Goal: Communication & Community: Ask a question

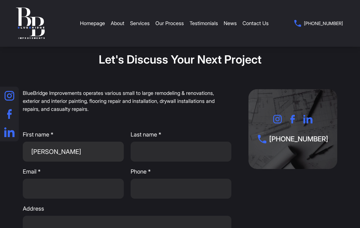
type input "[PERSON_NAME]"
type input "John"
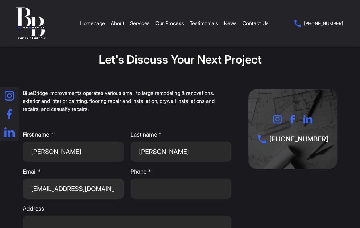
type input "[EMAIL_ADDRESS][DOMAIN_NAME]"
type input "[PHONE_NUMBER]"
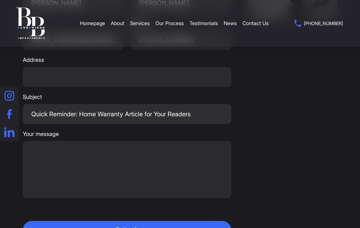
type input "Quick Reminder: Home Warranty Article for Your Readers"
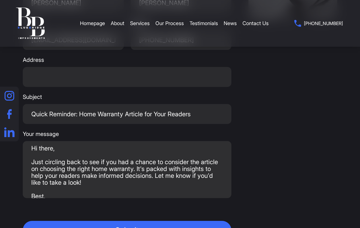
scroll to position [9, 0]
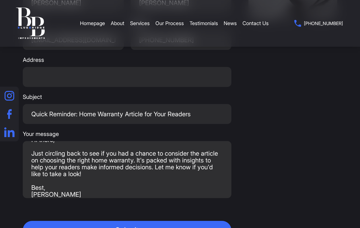
type textarea "Hi there, Just circling back to see if you had a chance to consider the article…"
click at [127, 221] on button "Submit" at bounding box center [127, 230] width 209 height 19
